Goal: Task Accomplishment & Management: Use online tool/utility

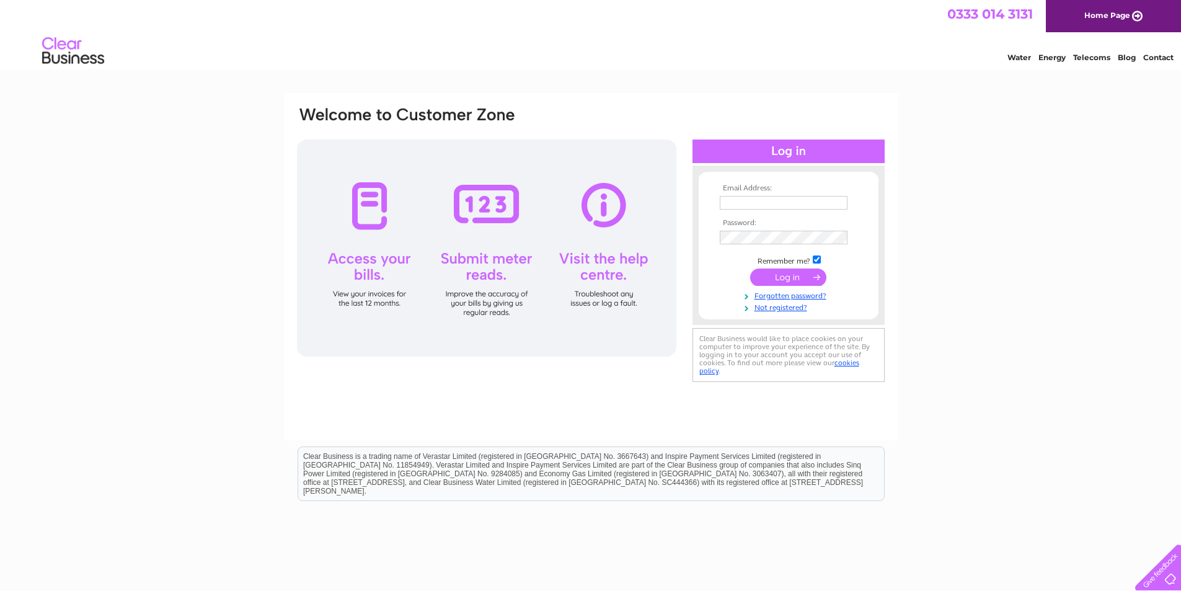
type input "[PERSON_NAME][EMAIL_ADDRESS][PERSON_NAME][DOMAIN_NAME]"
click at [785, 279] on input "submit" at bounding box center [788, 276] width 76 height 17
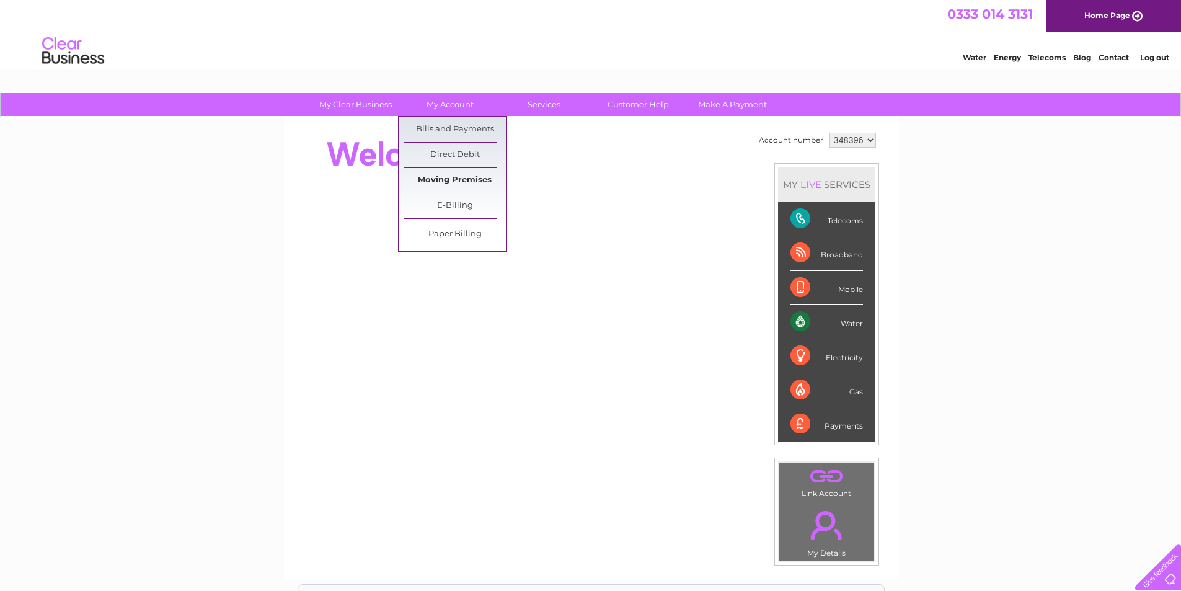
click at [462, 175] on link "Moving Premises" at bounding box center [455, 180] width 102 height 25
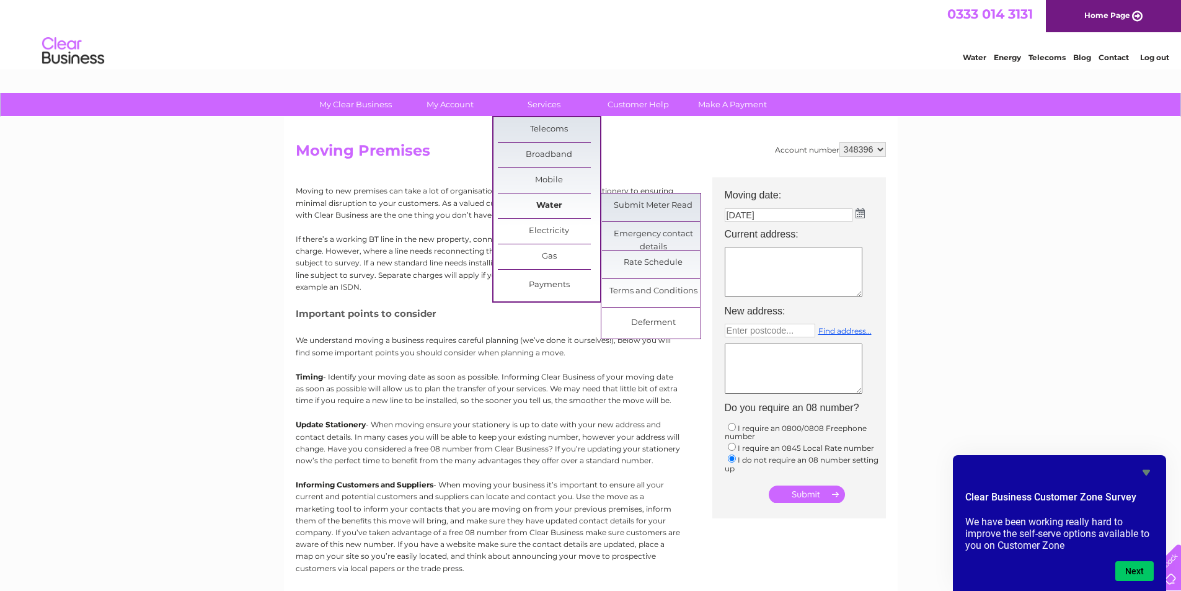
click at [542, 200] on link "Water" at bounding box center [549, 205] width 102 height 25
